Goal: Task Accomplishment & Management: Manage account settings

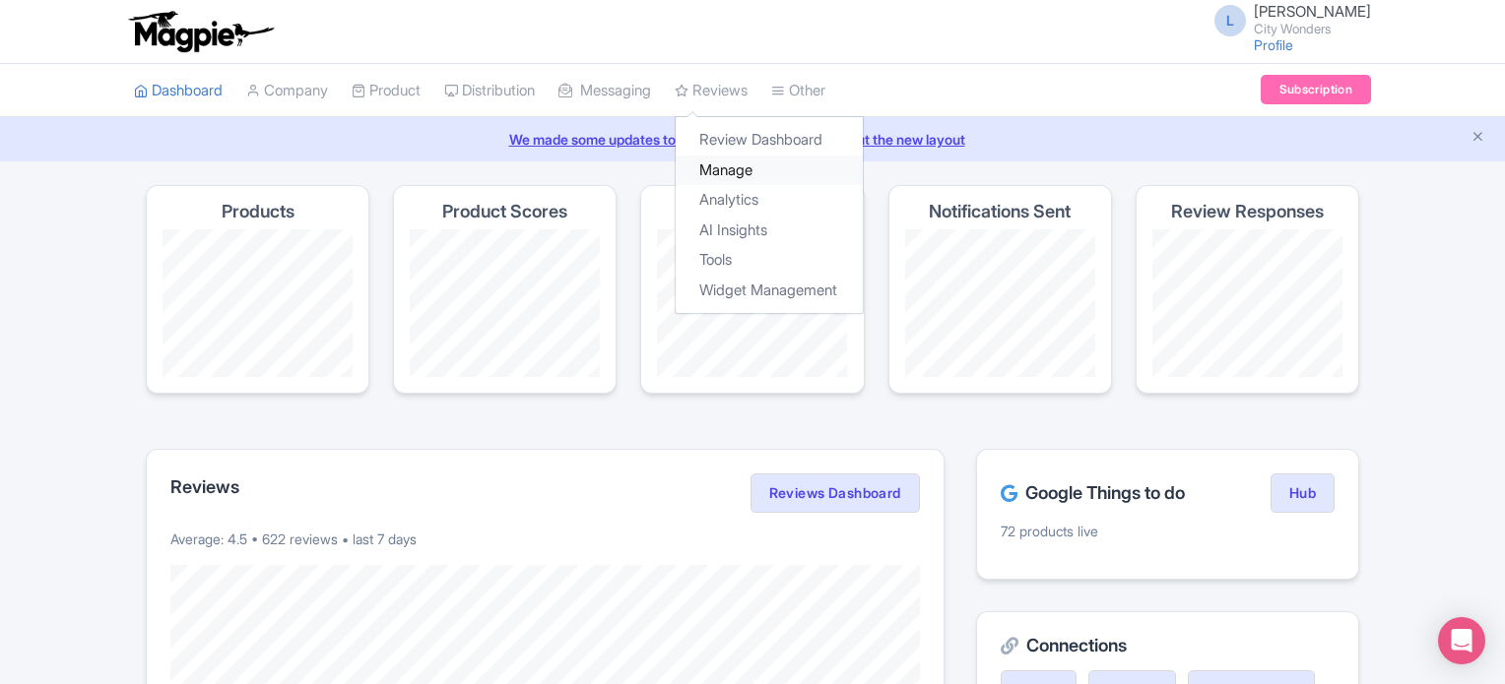
click at [746, 161] on link "Manage" at bounding box center [769, 171] width 187 height 31
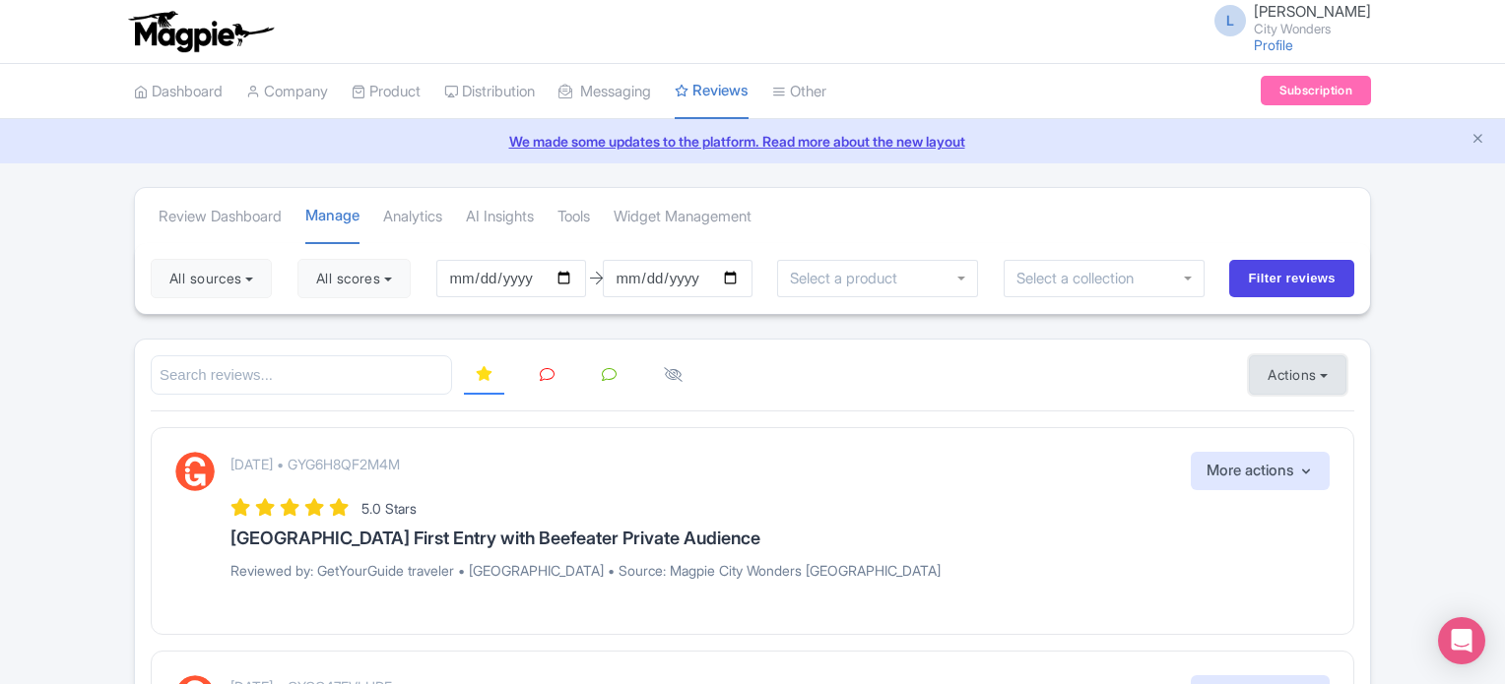
click at [1267, 362] on button "Actions" at bounding box center [1297, 375] width 97 height 39
click at [1269, 409] on link "Import new reviews" at bounding box center [1365, 425] width 231 height 38
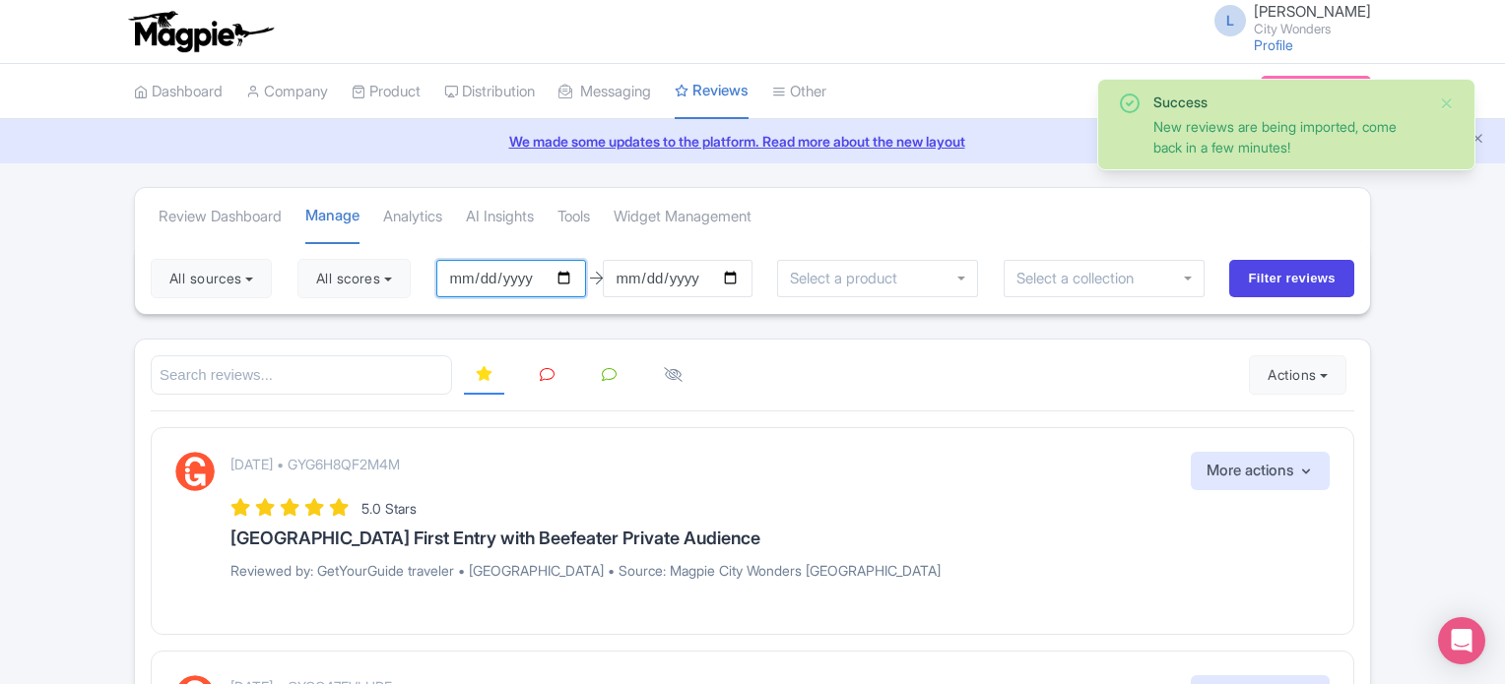
click at [566, 268] on input "2025-07-14" at bounding box center [511, 278] width 150 height 37
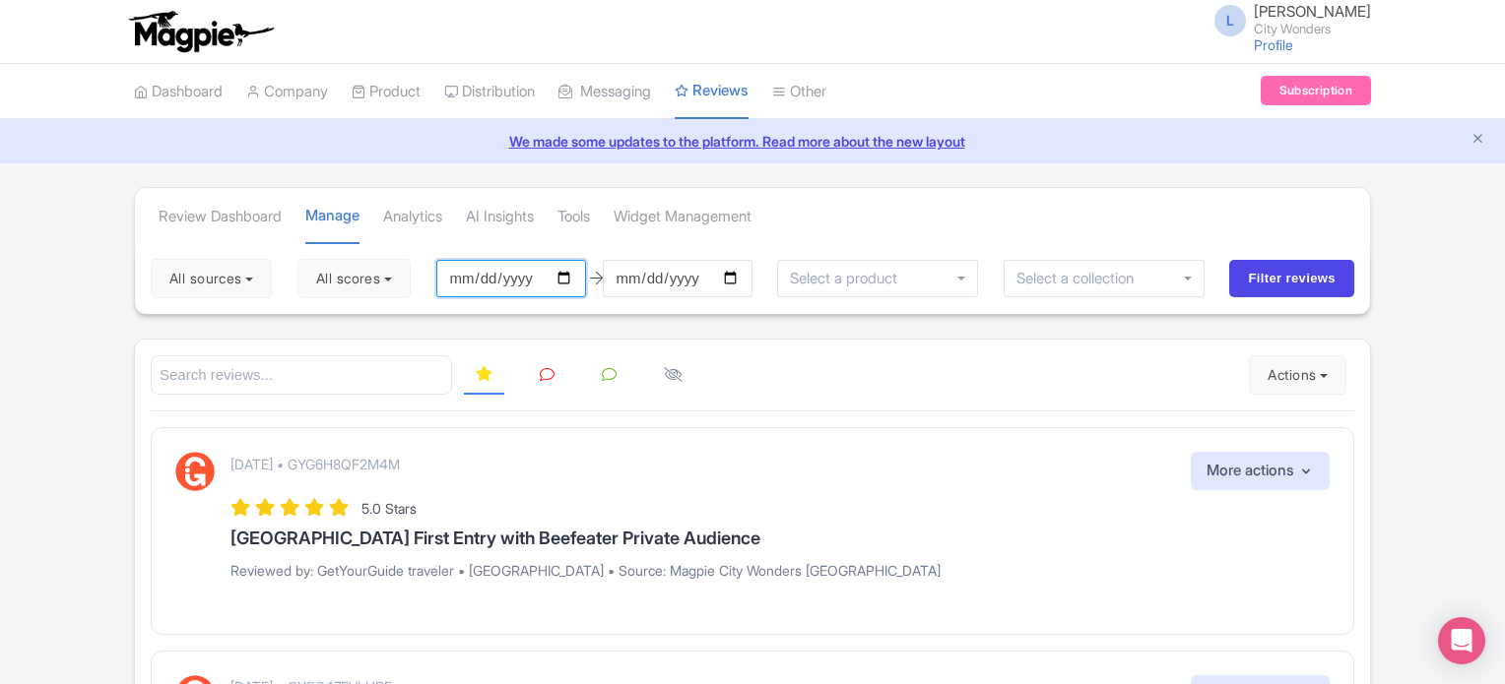
type input "[DATE]"
click at [742, 277] on input "[DATE]" at bounding box center [678, 278] width 150 height 37
click at [382, 274] on button "All scores" at bounding box center [353, 278] width 113 height 39
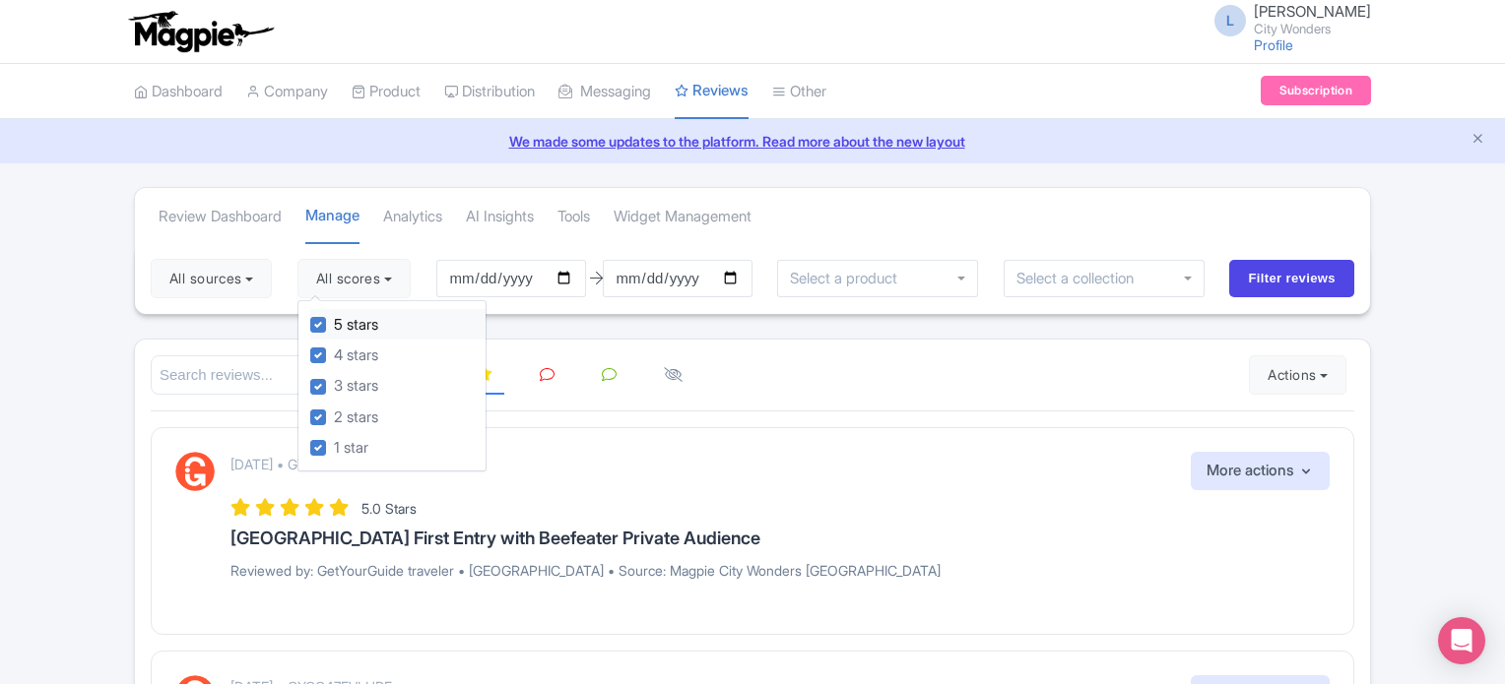
click at [334, 319] on label "5 stars" at bounding box center [356, 325] width 44 height 23
click at [334, 319] on input "5 stars" at bounding box center [340, 319] width 13 height 13
checkbox input "false"
click at [334, 349] on label "4 stars" at bounding box center [356, 356] width 44 height 23
click at [334, 349] on input "4 stars" at bounding box center [340, 350] width 13 height 13
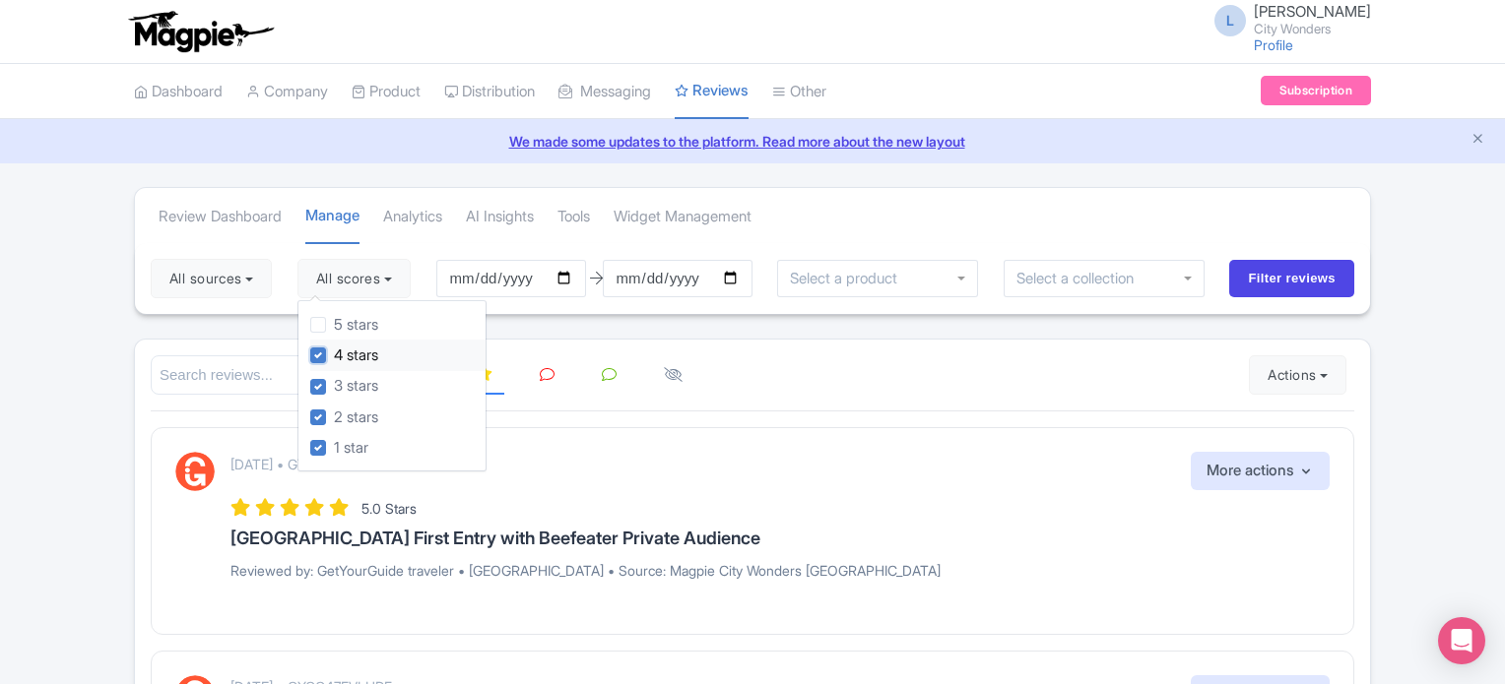
checkbox input "false"
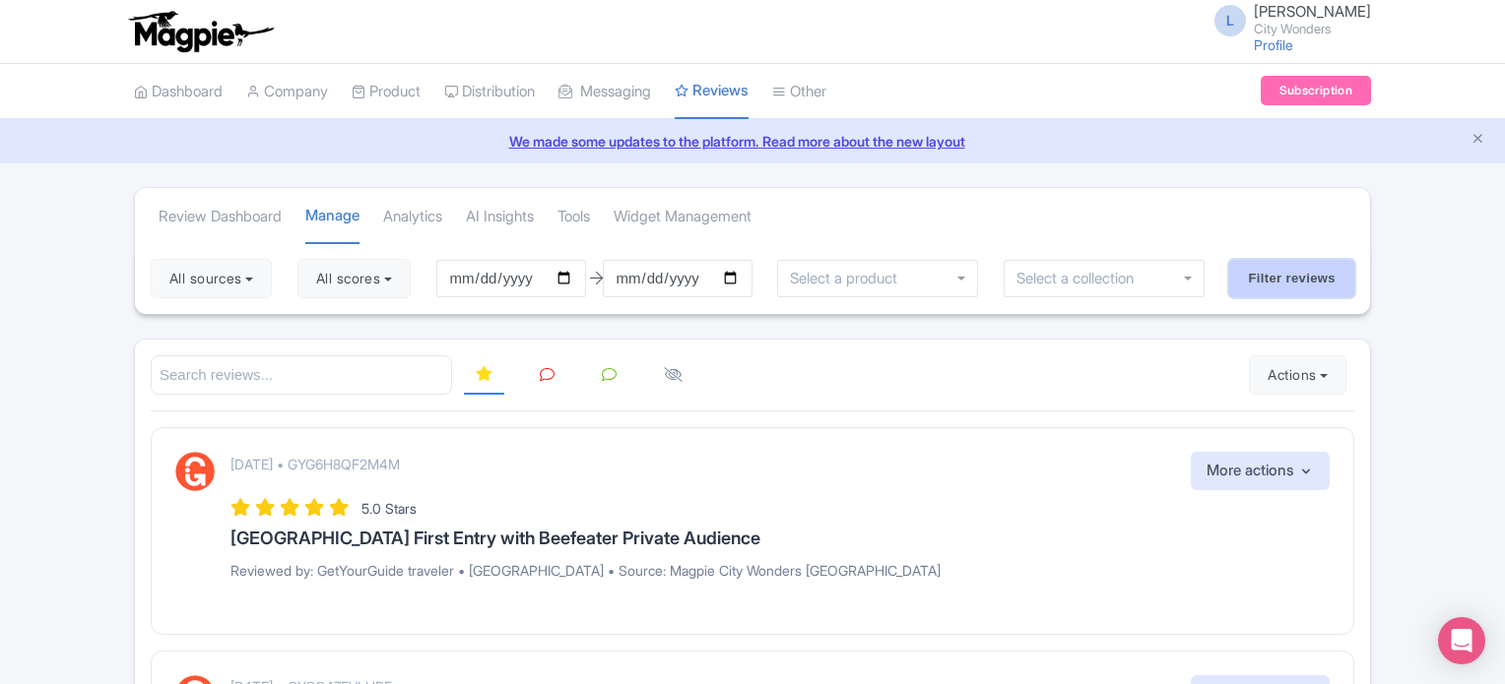
click at [1276, 280] on input "Filter reviews" at bounding box center [1291, 278] width 125 height 37
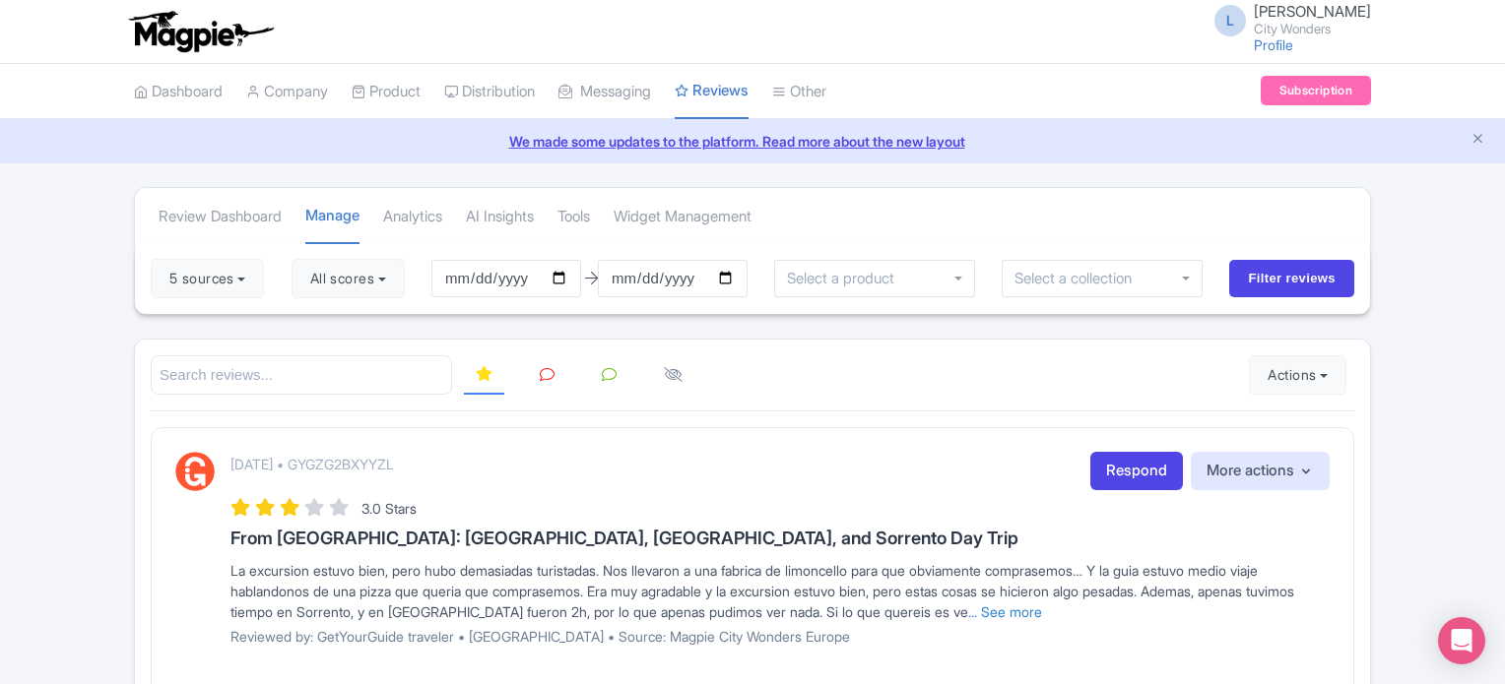
click at [544, 369] on icon at bounding box center [547, 374] width 15 height 15
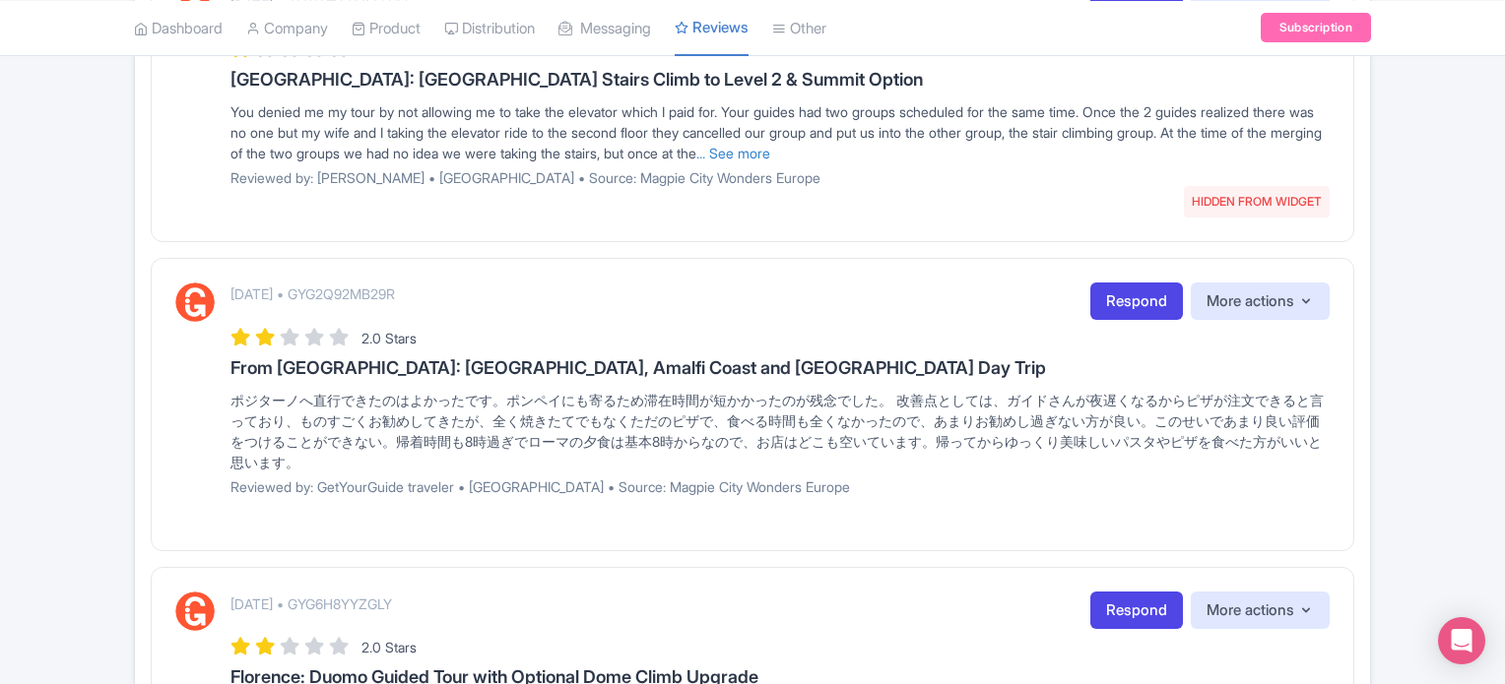
scroll to position [2622, 0]
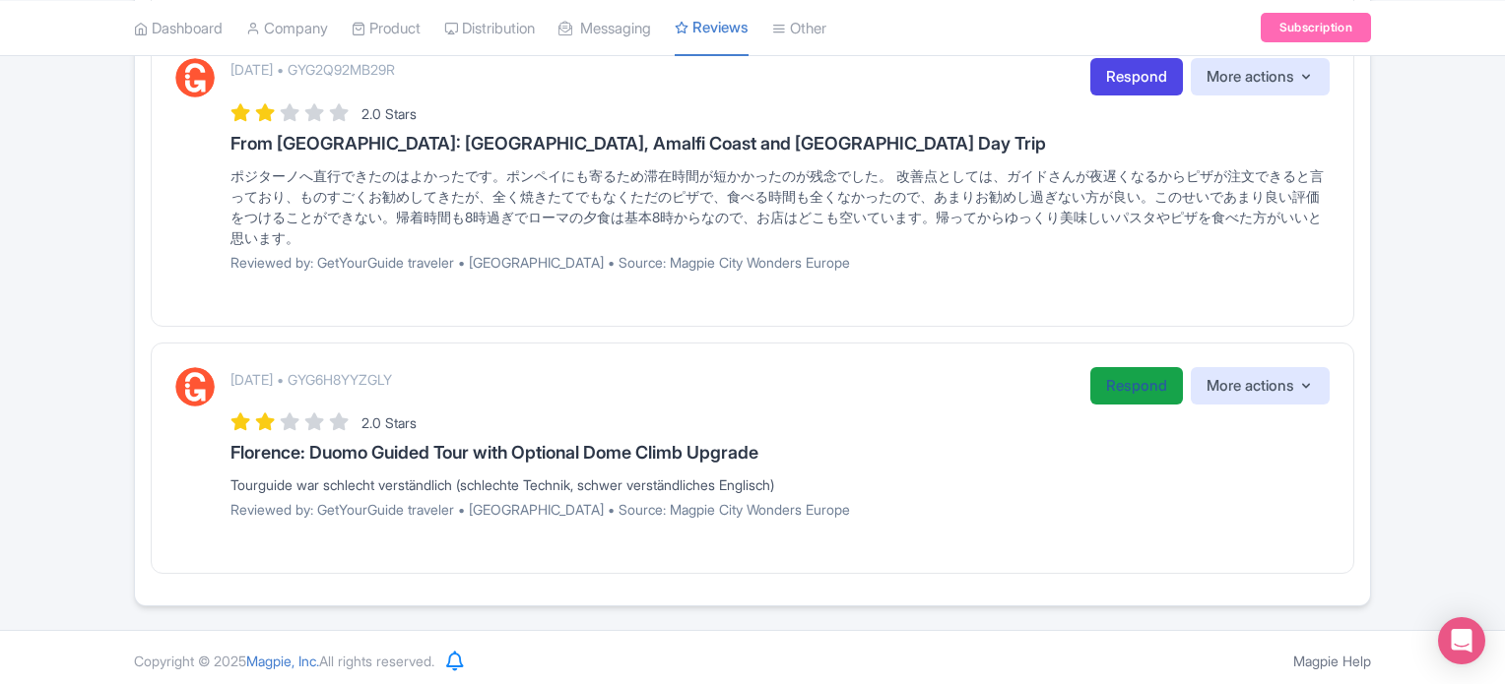
click at [1148, 381] on link "Respond" at bounding box center [1136, 386] width 93 height 38
